Goal: Information Seeking & Learning: Learn about a topic

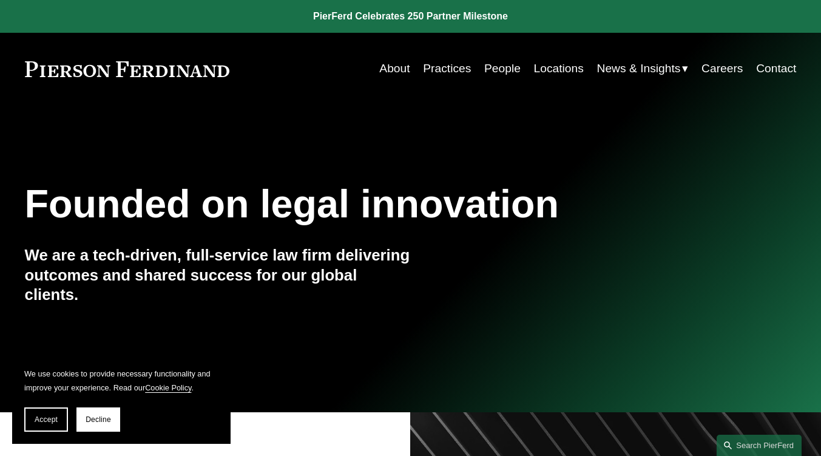
click at [428, 66] on link "Practices" at bounding box center [447, 68] width 48 height 23
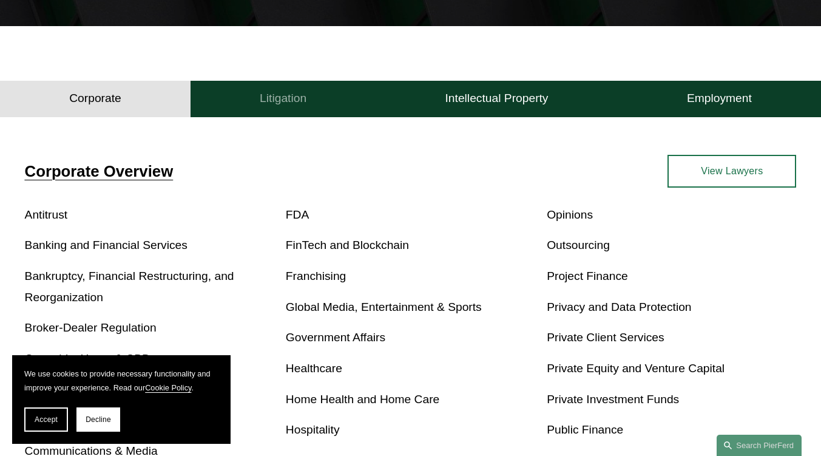
scroll to position [364, 0]
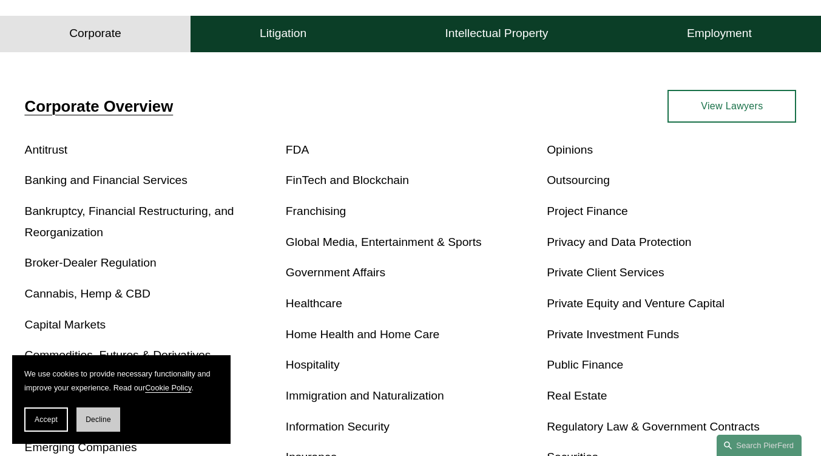
click at [88, 425] on button "Decline" at bounding box center [98, 419] width 44 height 24
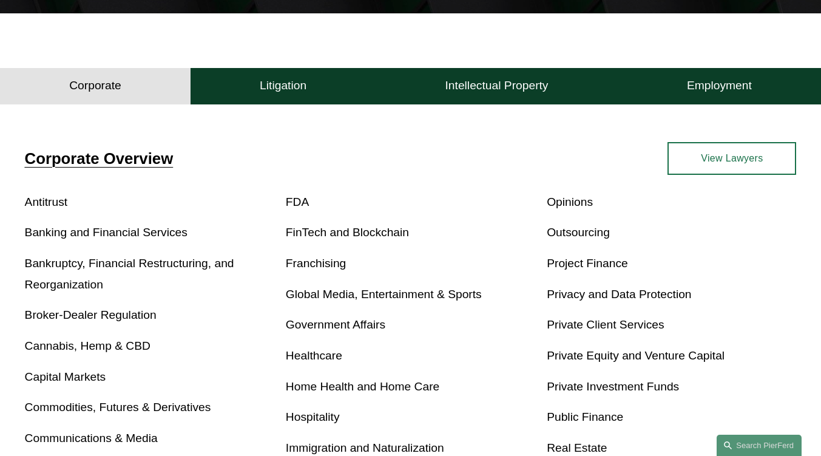
scroll to position [163, 0]
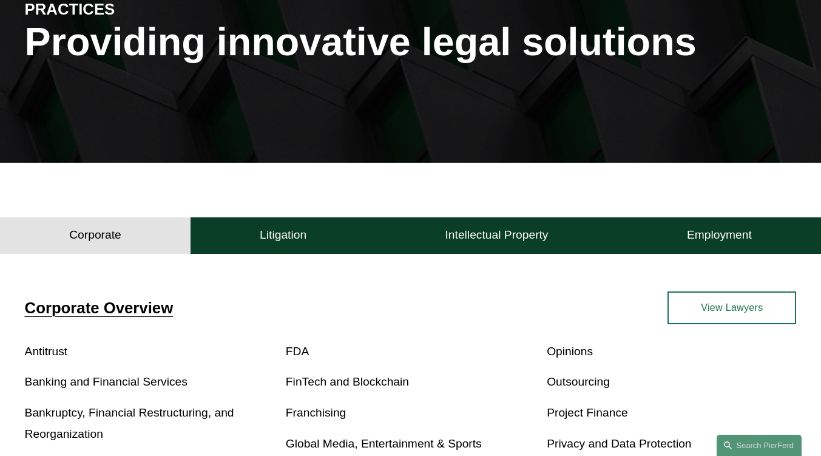
click at [257, 215] on div "Corporate Litigation Intellectual Property Employment" at bounding box center [410, 232] width 821 height 41
click at [260, 231] on h4 "Litigation" at bounding box center [283, 234] width 47 height 15
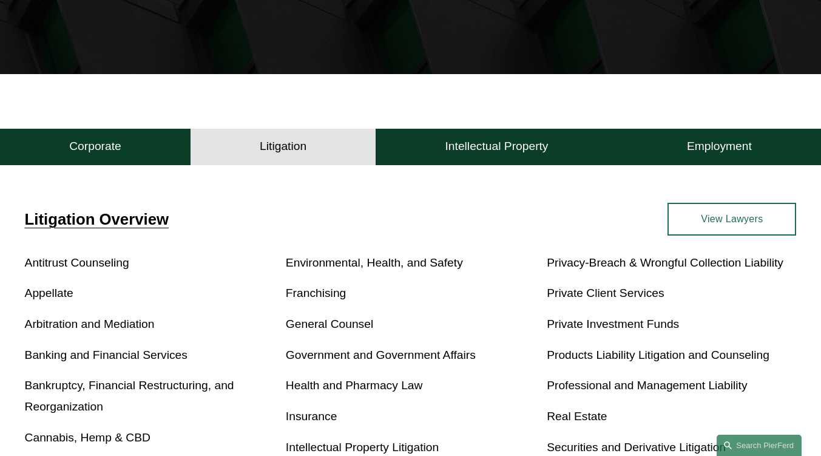
scroll to position [284, 0]
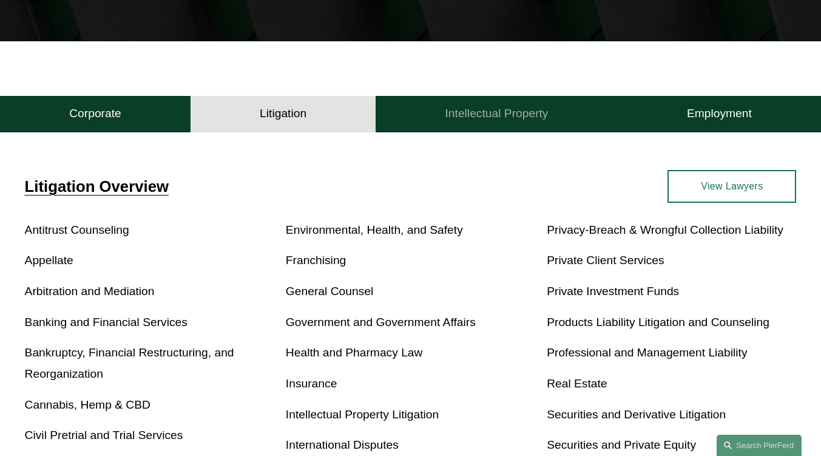
click at [476, 105] on button "Intellectual Property" at bounding box center [495, 114] width 241 height 36
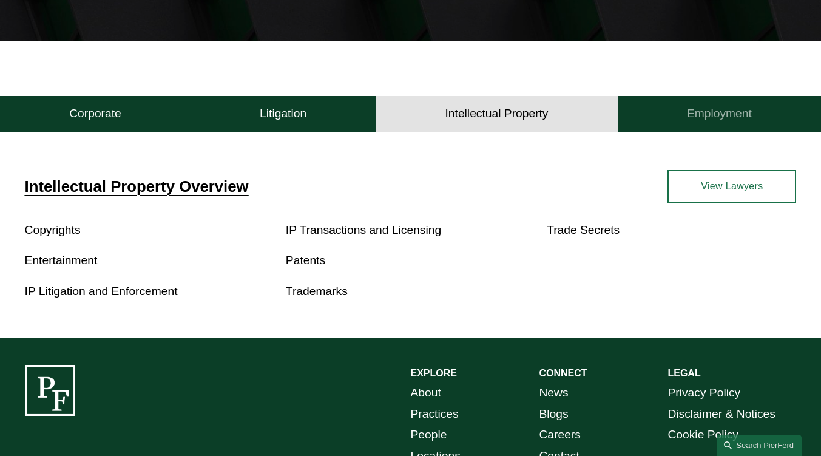
click at [712, 101] on button "Employment" at bounding box center [719, 114] width 203 height 36
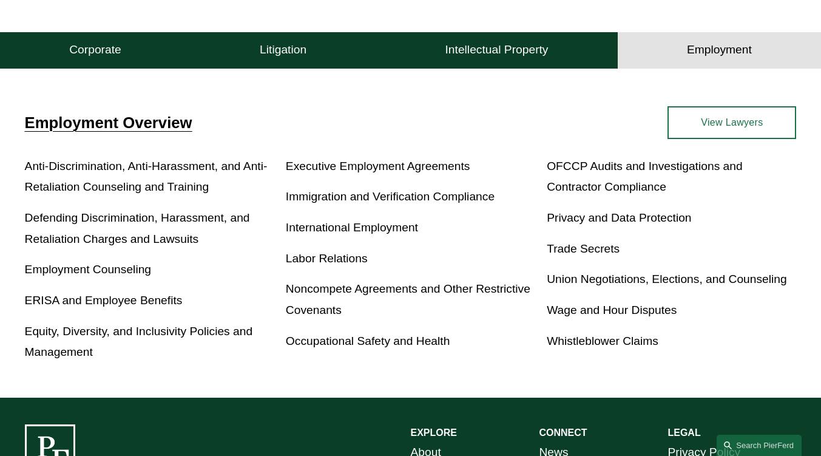
scroll to position [466, 0]
